Goal: Information Seeking & Learning: Learn about a topic

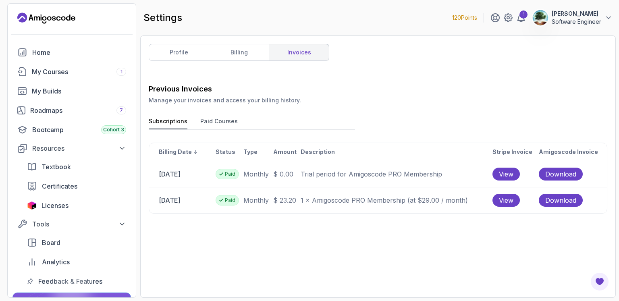
click at [218, 121] on button "Paid Courses" at bounding box center [218, 123] width 37 height 12
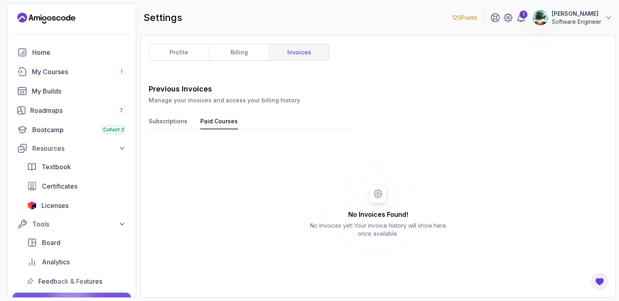
click at [162, 122] on button "Subscriptions" at bounding box center [168, 123] width 39 height 12
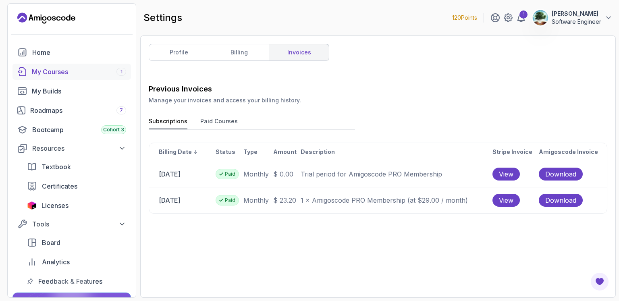
click at [63, 69] on div "My Courses 1" at bounding box center [79, 72] width 94 height 10
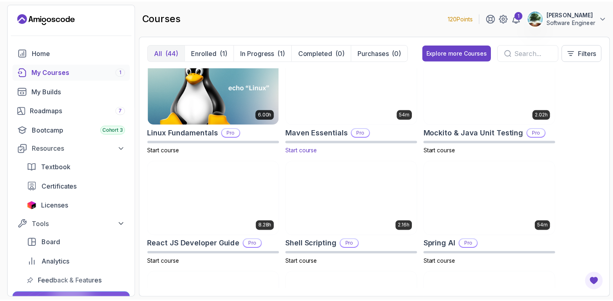
scroll to position [1447, 0]
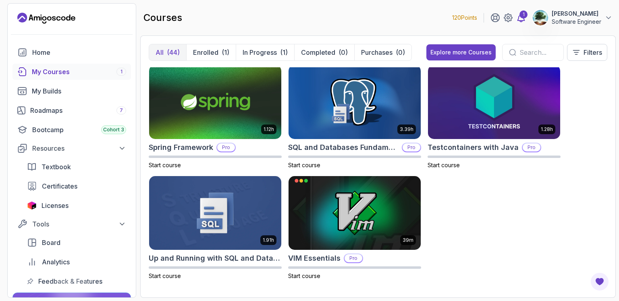
click at [520, 15] on icon at bounding box center [521, 18] width 10 height 10
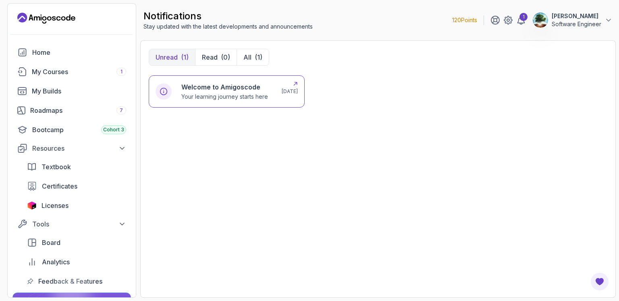
click at [240, 87] on h6 "Welcome to Amigoscode" at bounding box center [224, 87] width 87 height 10
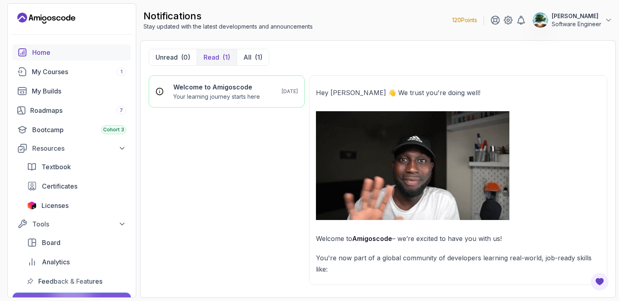
click at [67, 50] on div "Home" at bounding box center [79, 53] width 94 height 10
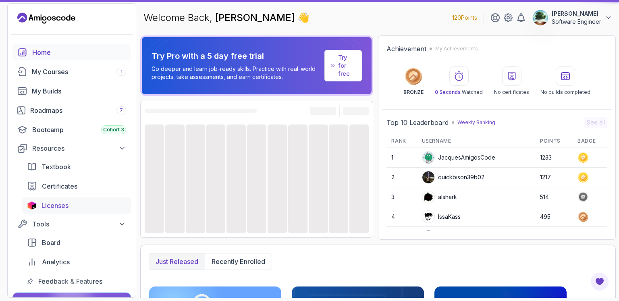
click at [58, 207] on span "Licenses" at bounding box center [55, 206] width 27 height 10
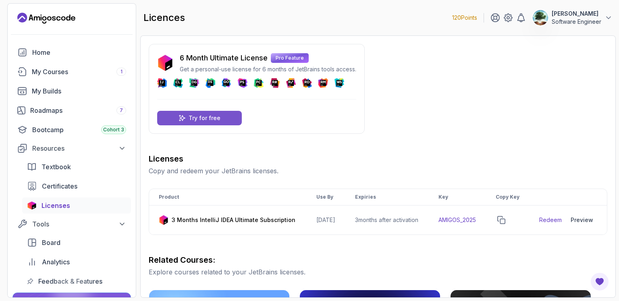
click at [219, 117] on p "Try for free" at bounding box center [205, 118] width 32 height 8
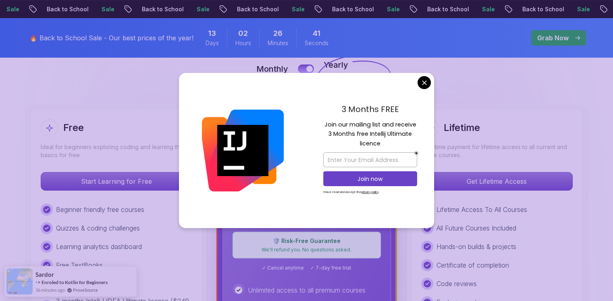
scroll to position [188, 0]
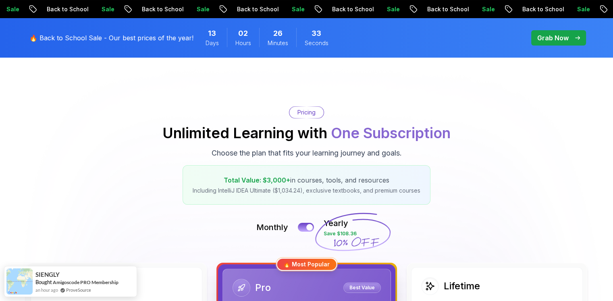
scroll to position [0, 0]
